Goal: Answer question/provide support: Share knowledge or assist other users

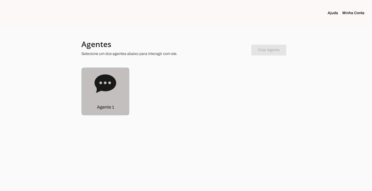
click at [118, 111] on div "Agente 1" at bounding box center [105, 107] width 47 height 16
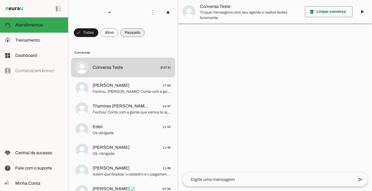
click at [138, 35] on span at bounding box center [132, 32] width 24 height 13
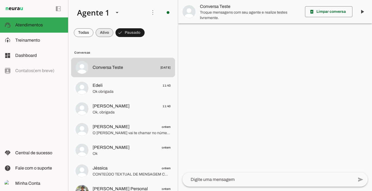
click at [102, 35] on span at bounding box center [105, 32] width 18 height 13
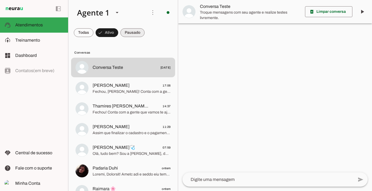
click at [130, 33] on span at bounding box center [132, 32] width 24 height 13
